Goal: Navigation & Orientation: Find specific page/section

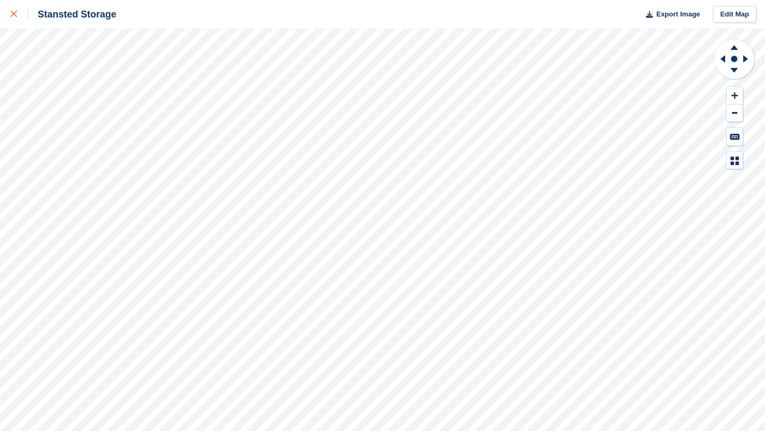
click at [14, 16] on icon at bounding box center [14, 14] width 6 height 6
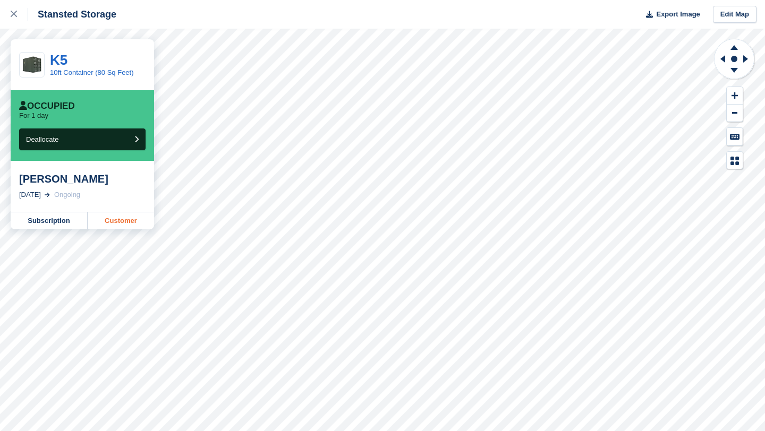
click at [116, 222] on link "Customer" at bounding box center [121, 220] width 66 height 17
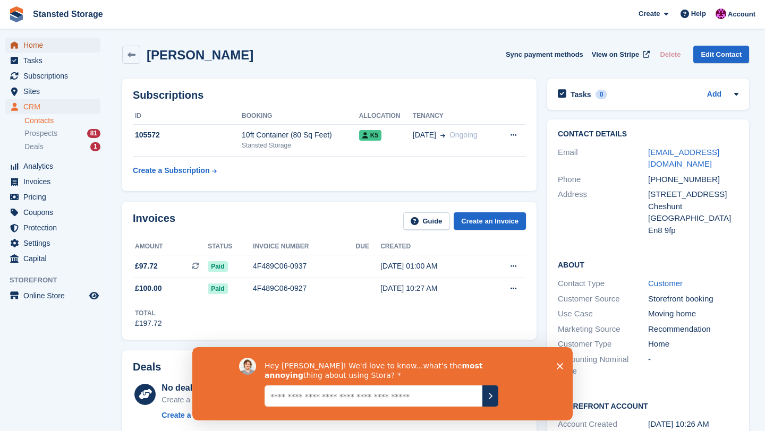
click at [65, 49] on span "Home" at bounding box center [55, 45] width 64 height 15
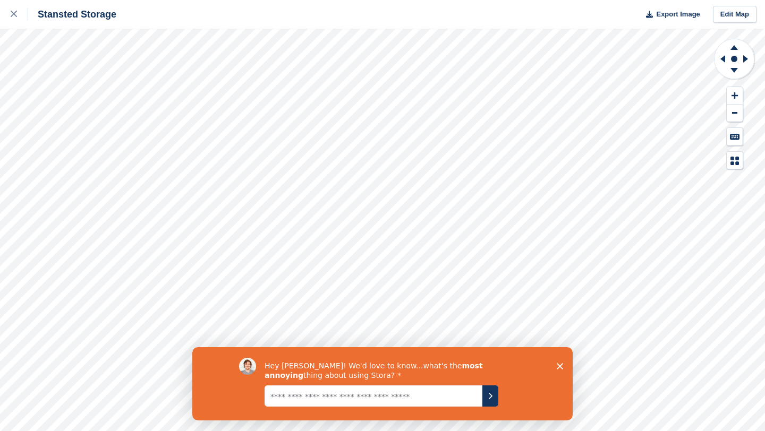
click at [559, 362] on div "Hey [PERSON_NAME]! We'd love to know...what's the most annoying thing about usi…" at bounding box center [382, 383] width 380 height 73
click at [559, 371] on div "Hey [PERSON_NAME]! We'd love to know...what's the most annoying thing about usi…" at bounding box center [382, 383] width 380 height 73
click at [559, 367] on icon "Close survey" at bounding box center [560, 366] width 6 height 6
